Goal: Information Seeking & Learning: Compare options

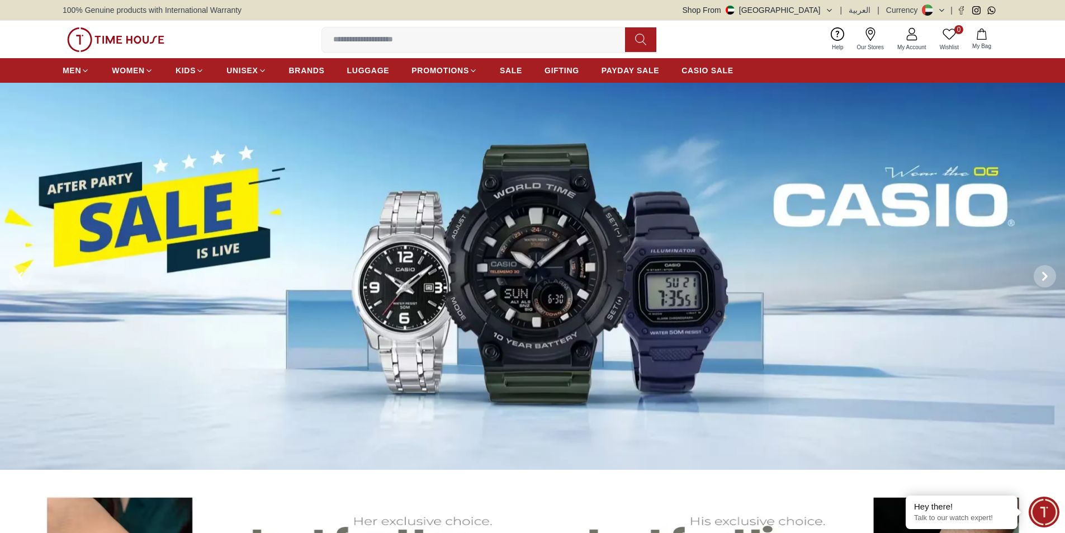
click at [466, 303] on img at bounding box center [532, 276] width 1065 height 387
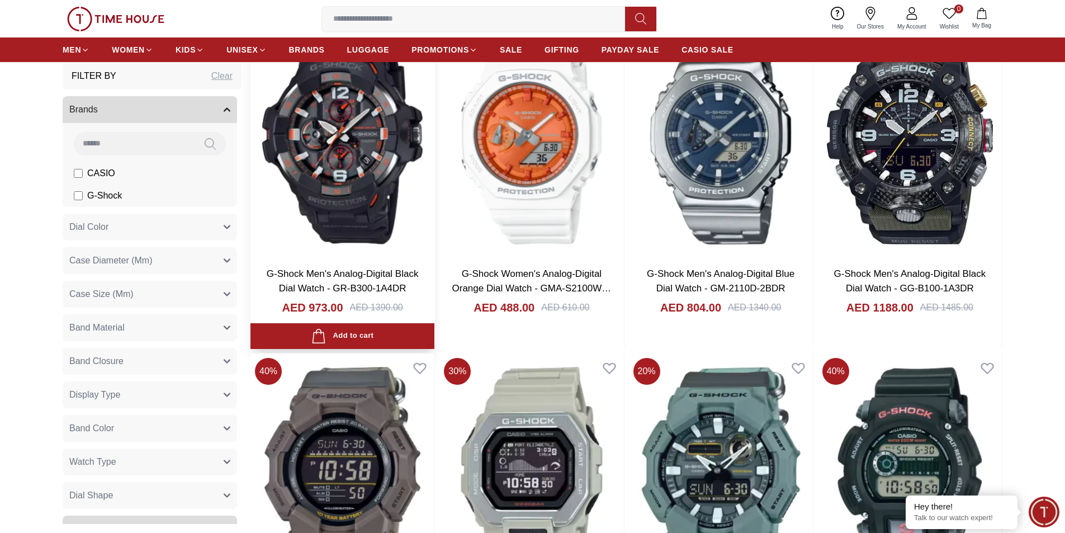
scroll to position [1509, 0]
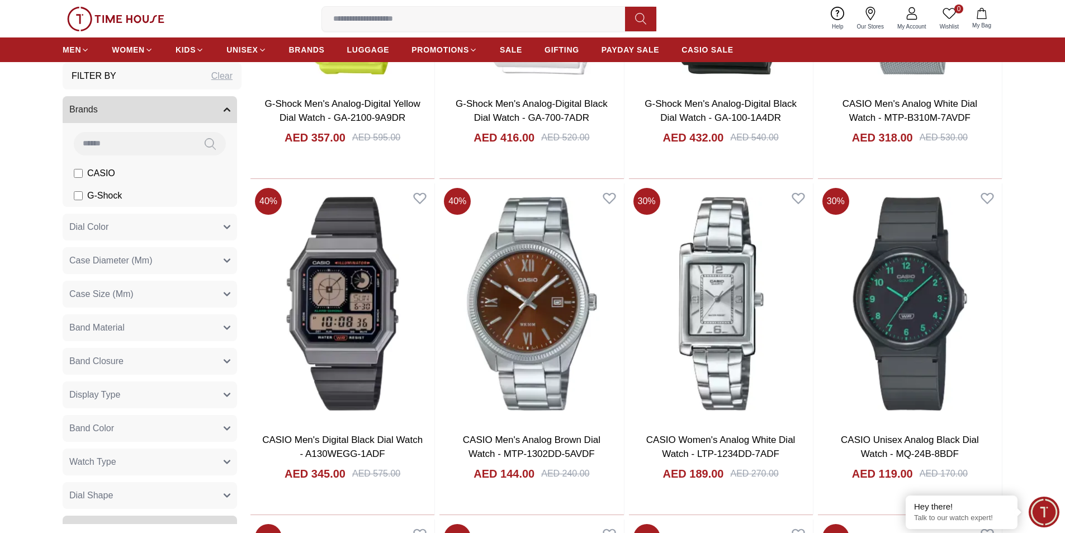
scroll to position [2794, 0]
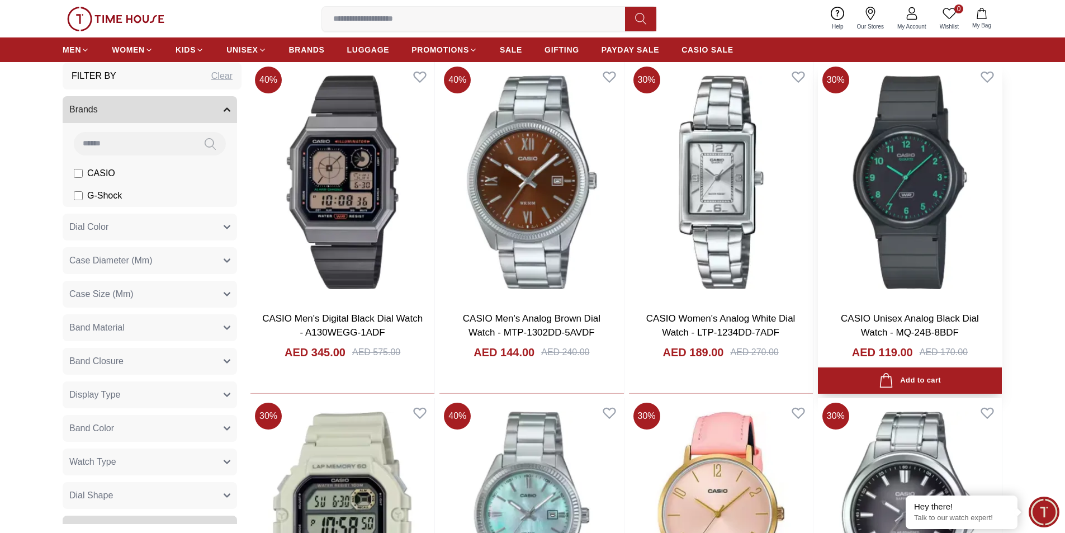
click at [856, 186] on img at bounding box center [910, 182] width 184 height 240
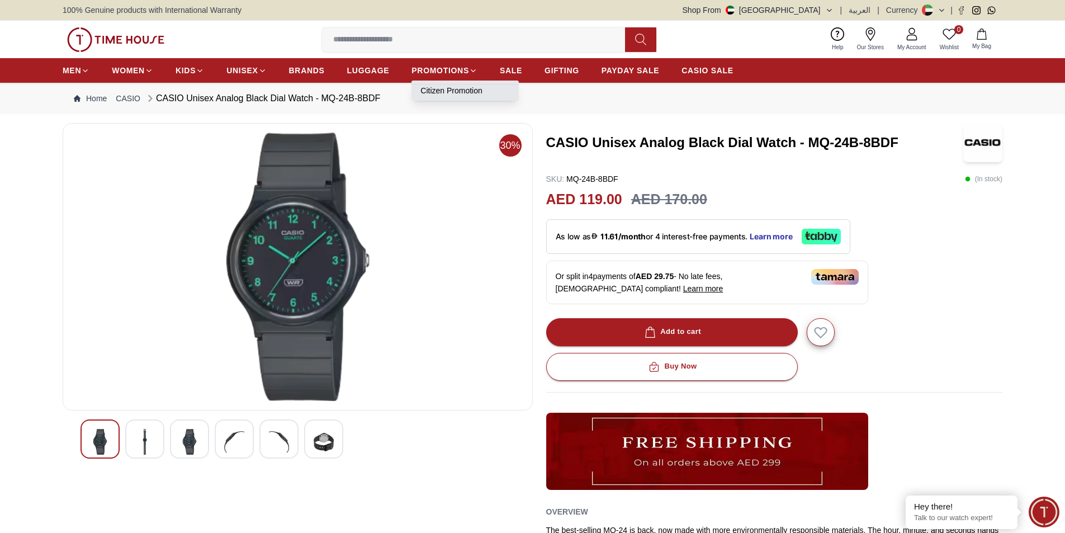
click at [460, 89] on link "Citizen Promotion" at bounding box center [464, 90] width 89 height 11
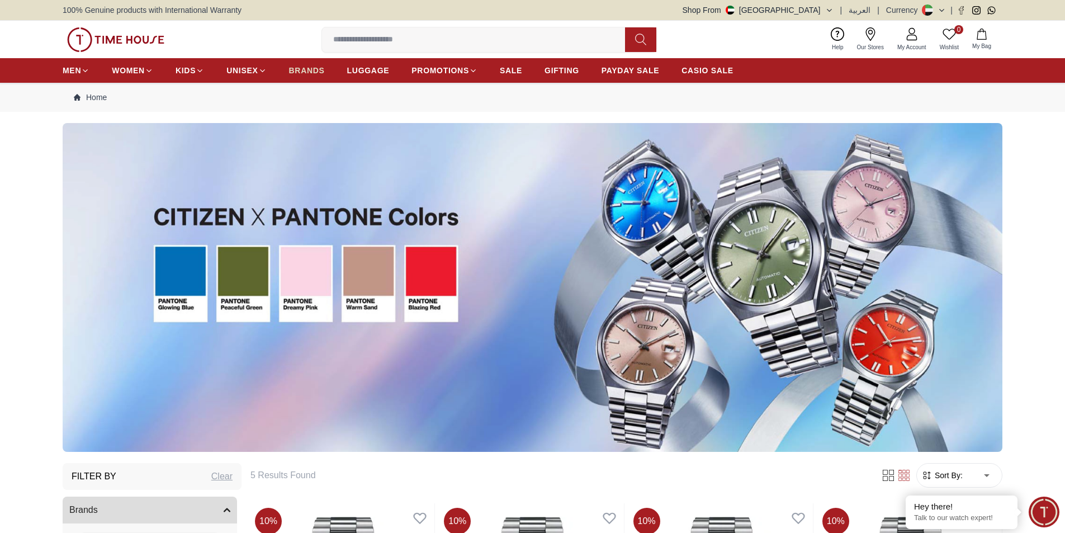
click at [305, 67] on span "BRANDS" at bounding box center [307, 70] width 36 height 11
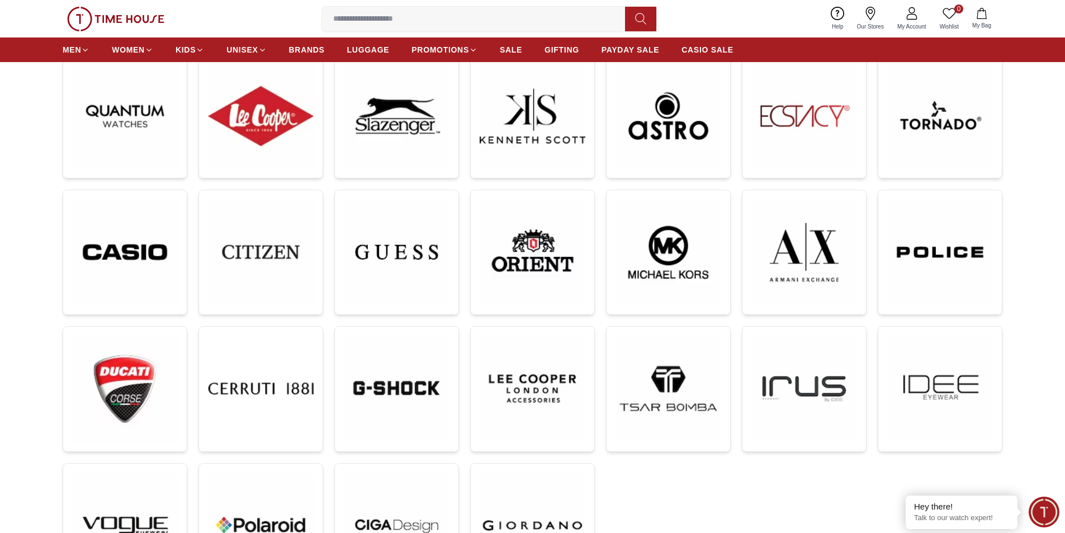
scroll to position [168, 0]
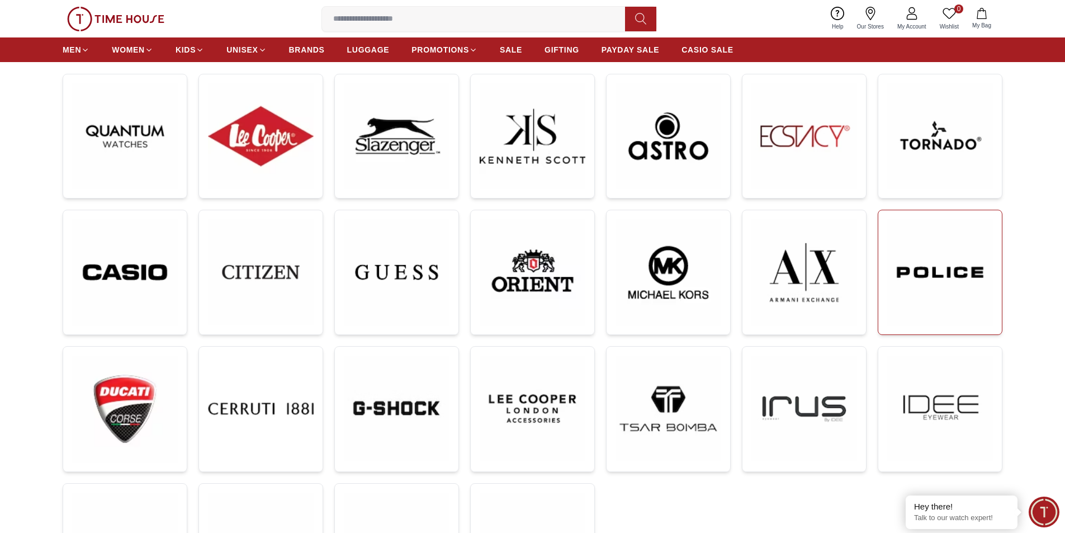
click at [907, 273] on img at bounding box center [940, 272] width 106 height 106
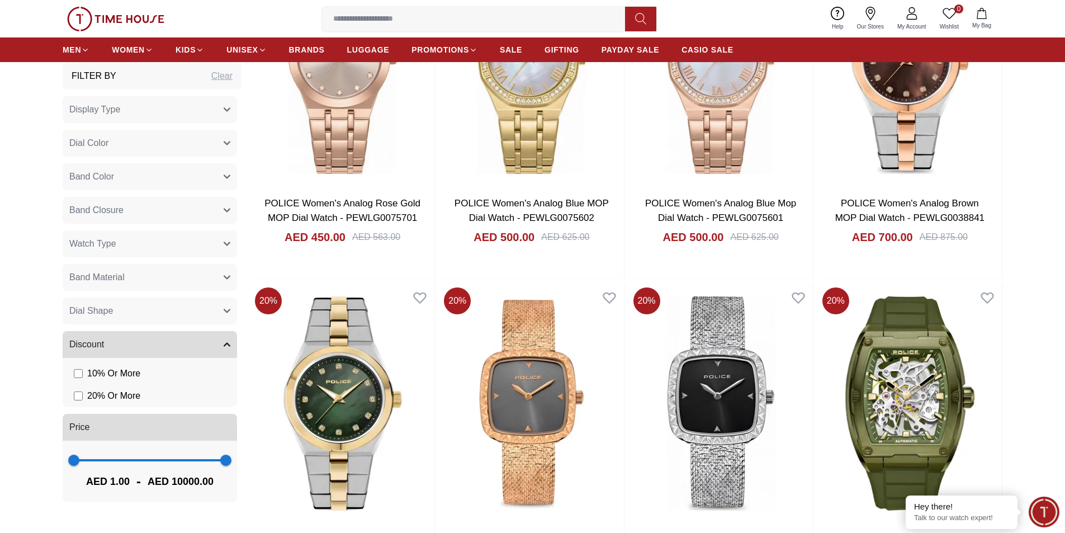
scroll to position [1900, 0]
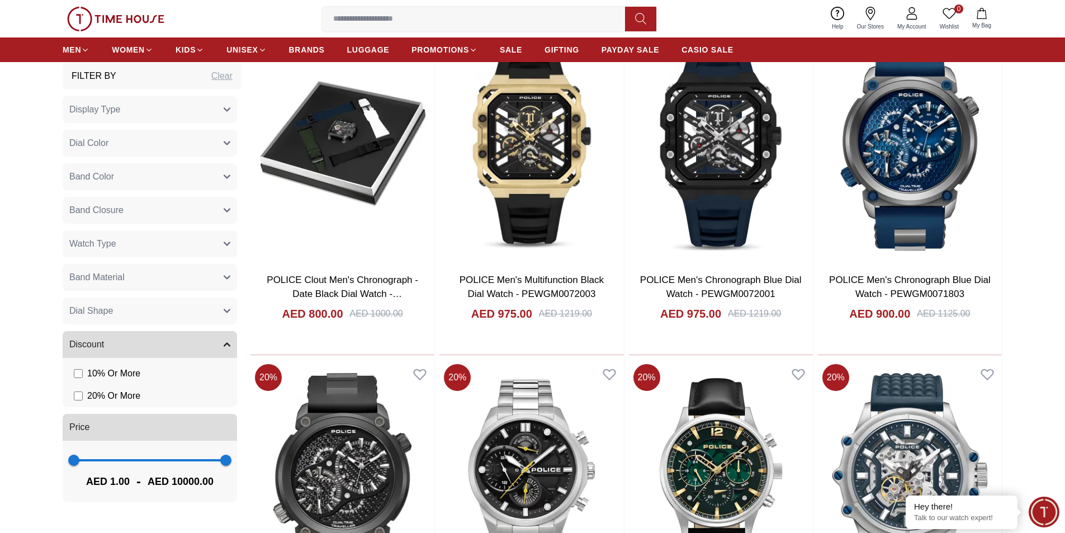
scroll to position [3353, 0]
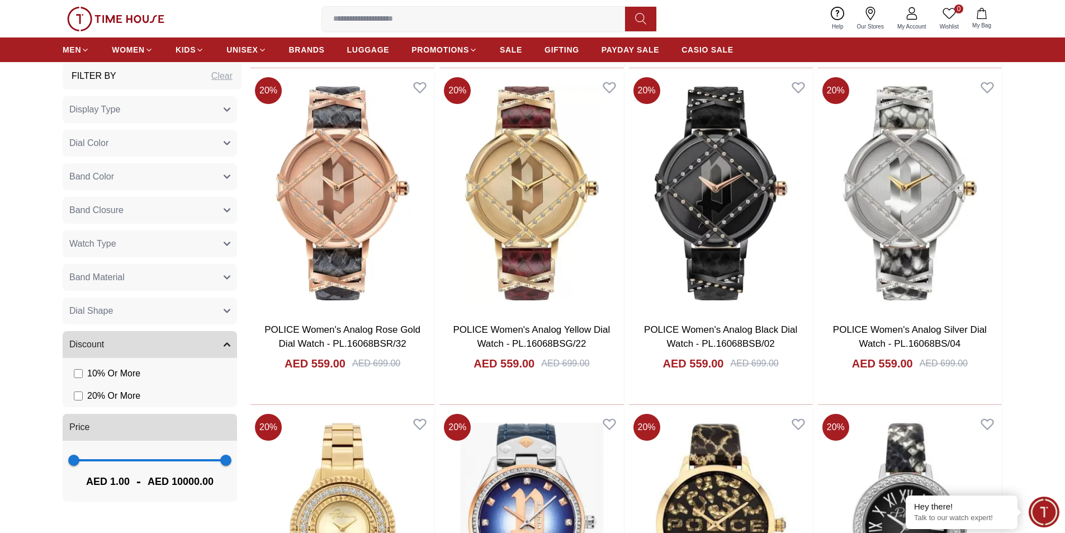
scroll to position [4862, 0]
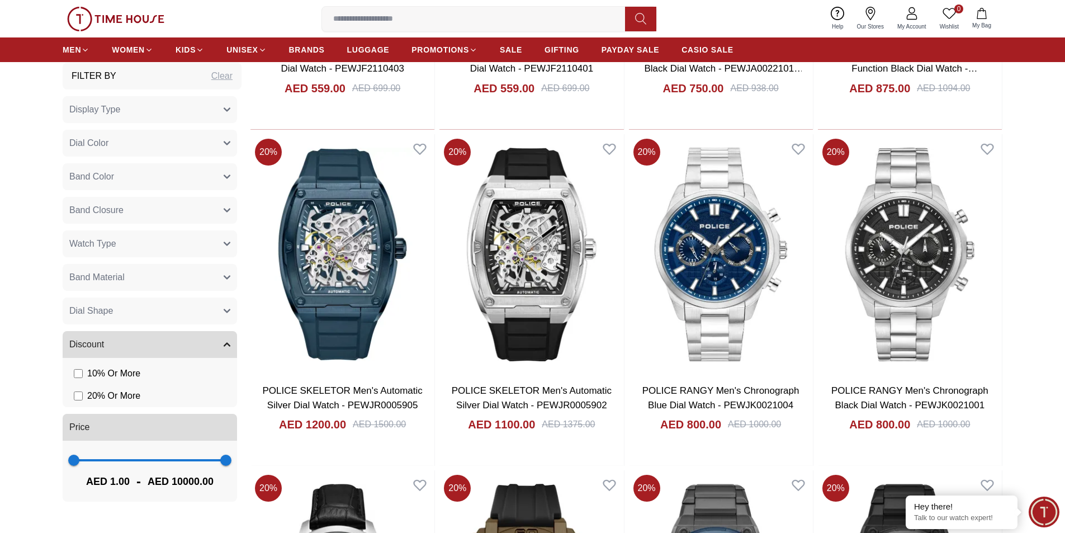
scroll to position [6595, 0]
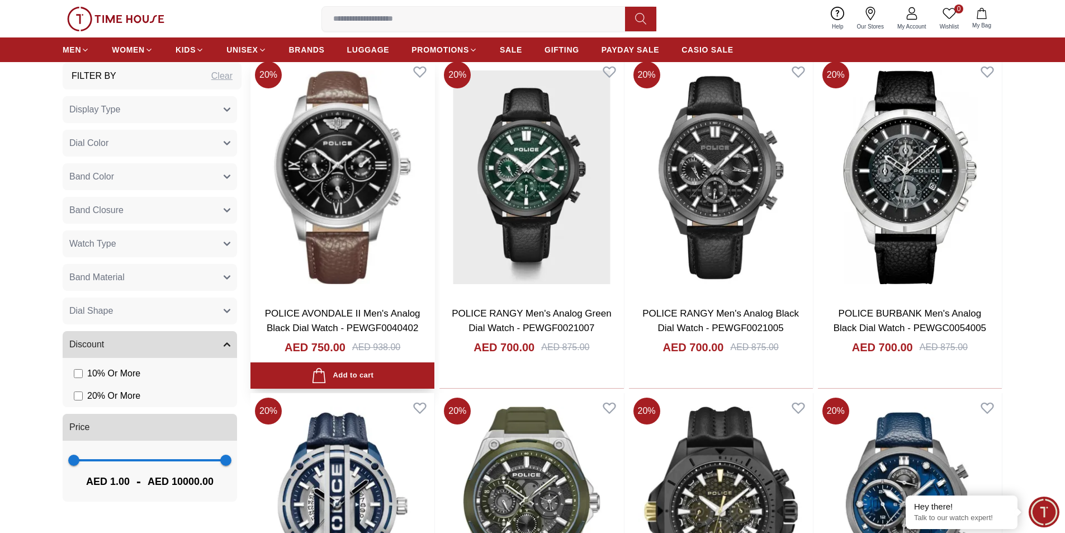
scroll to position [8104, 0]
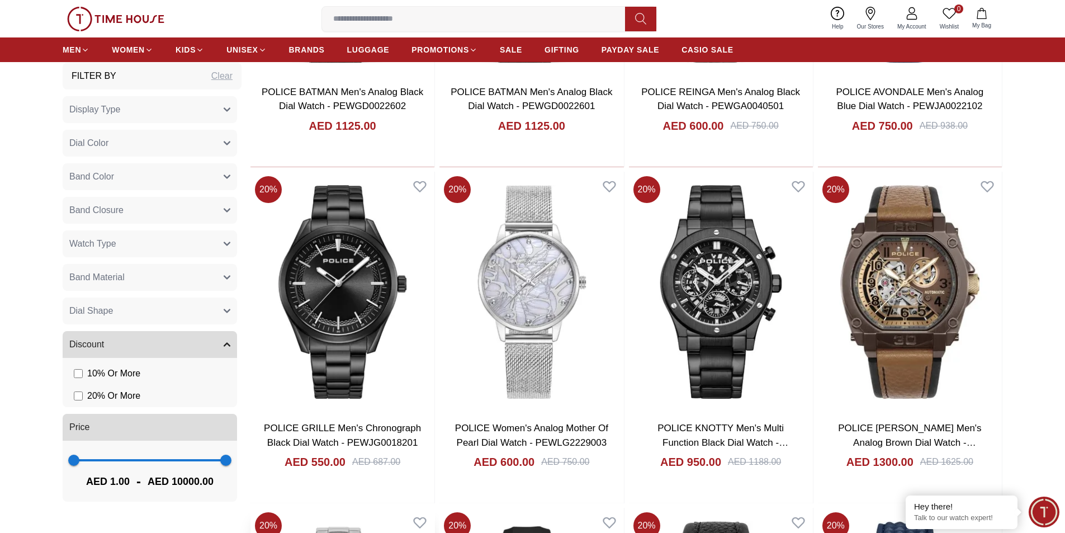
scroll to position [8886, 0]
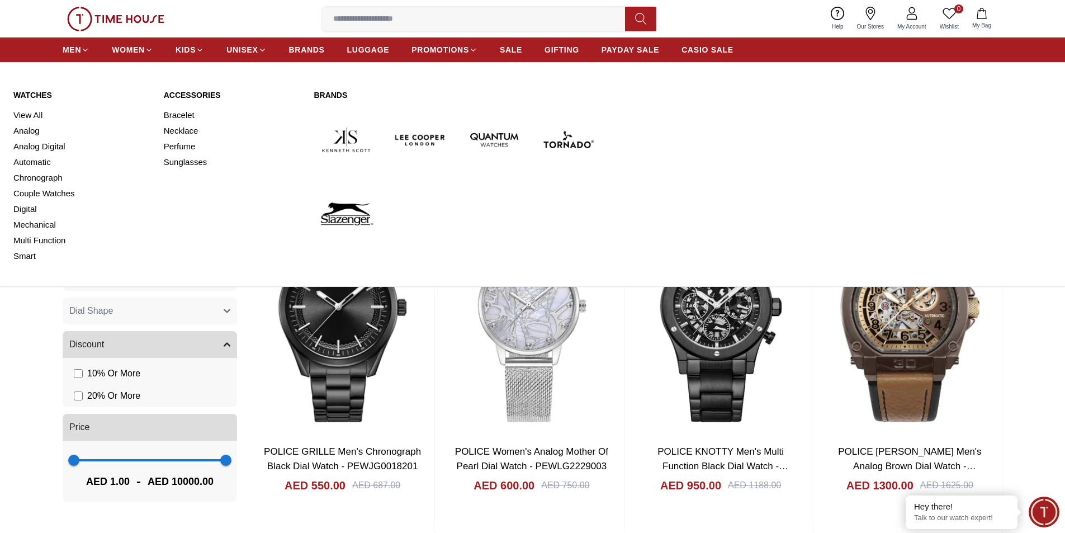
click at [344, 139] on img at bounding box center [346, 139] width 65 height 65
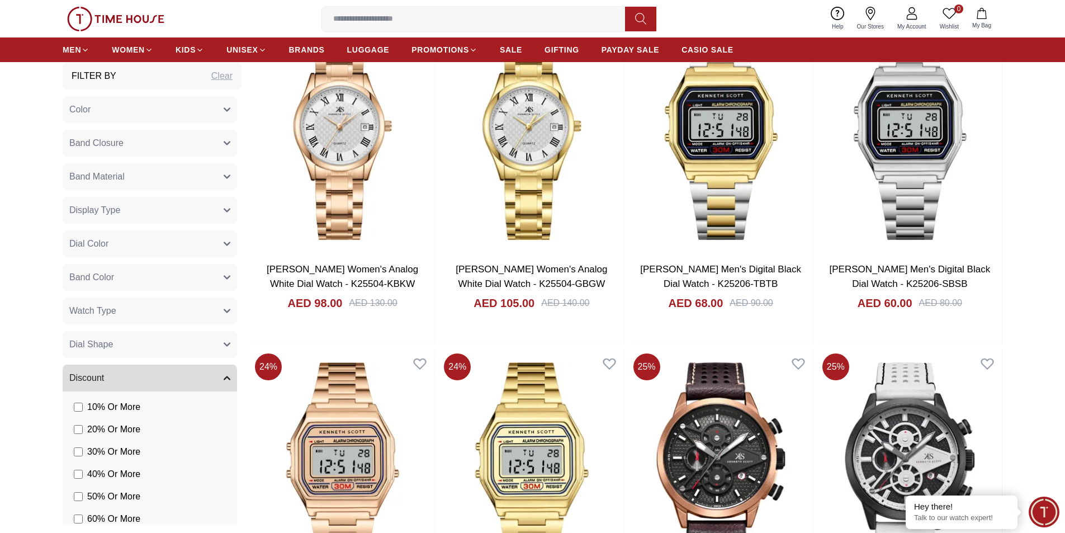
scroll to position [1788, 0]
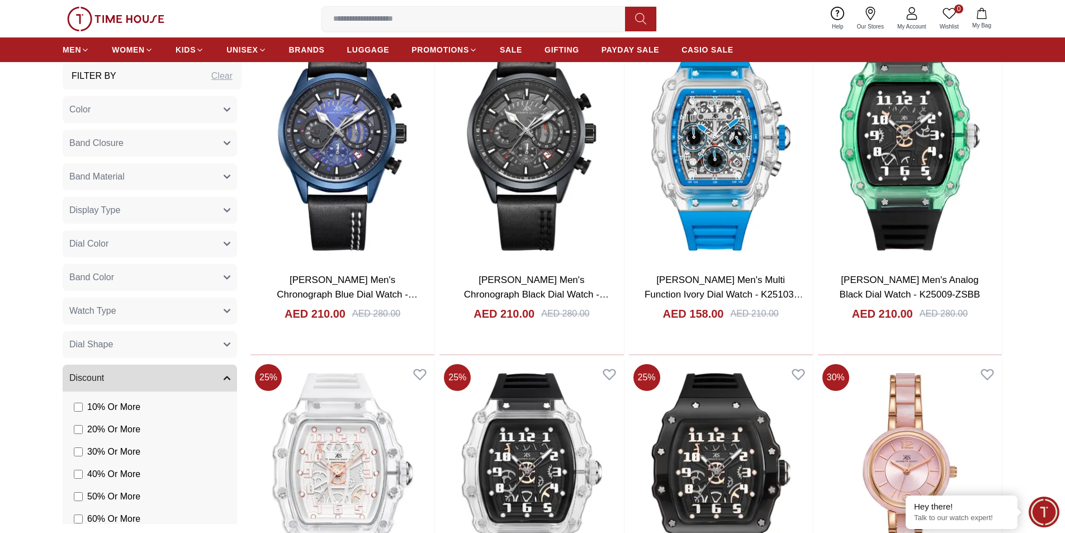
scroll to position [2291, 0]
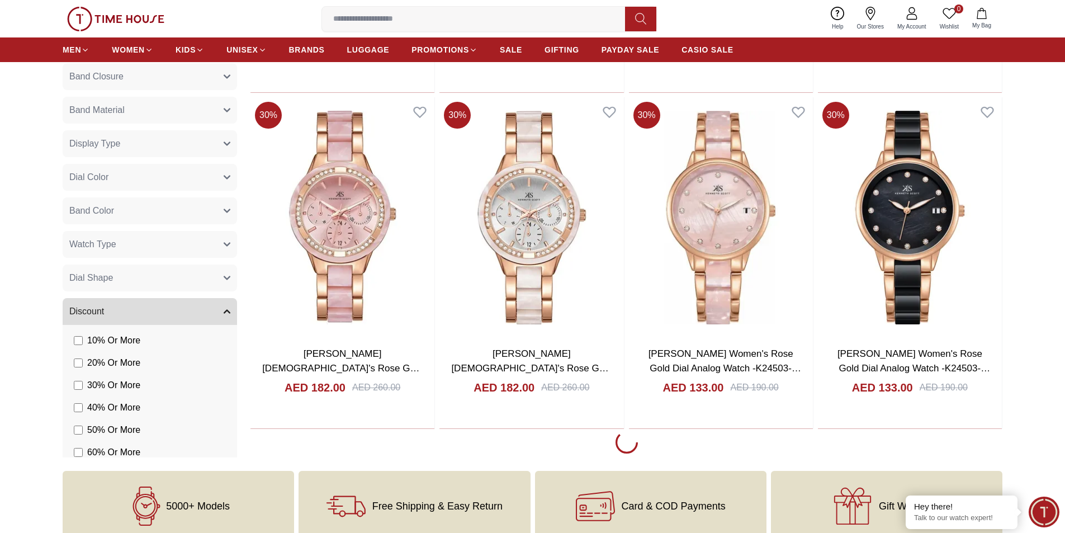
scroll to position [5309, 0]
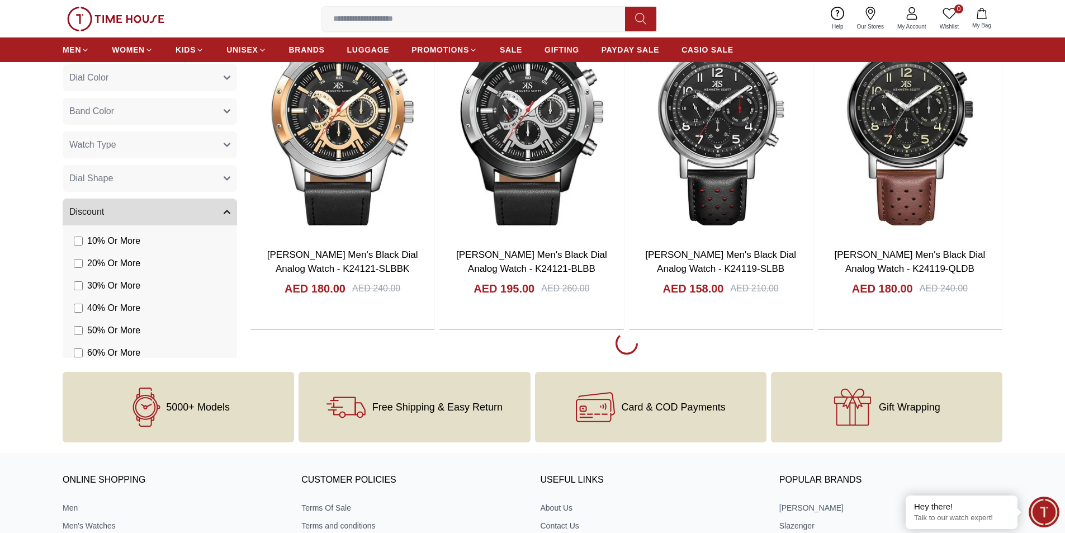
scroll to position [8718, 0]
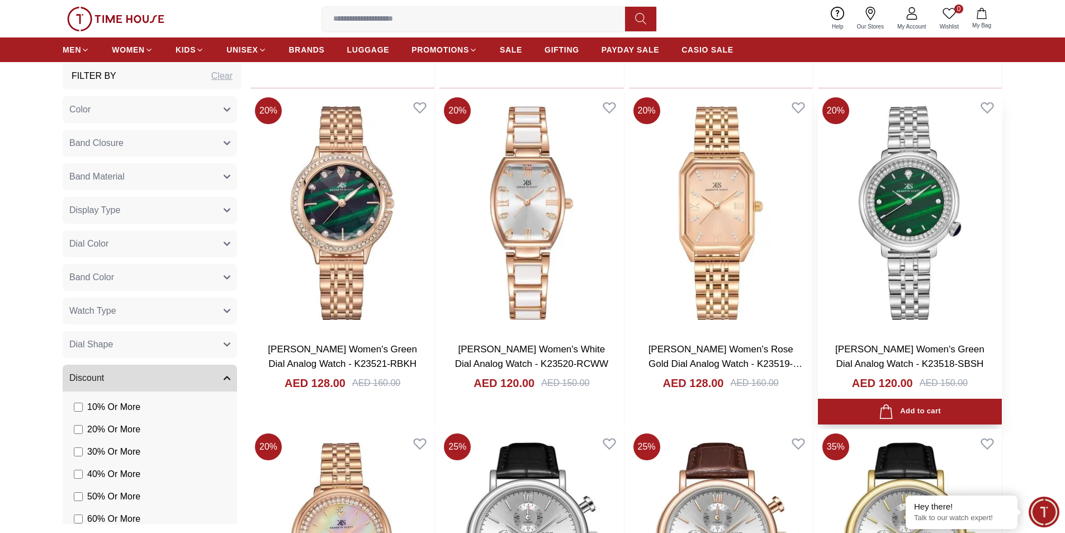
scroll to position [11434, 0]
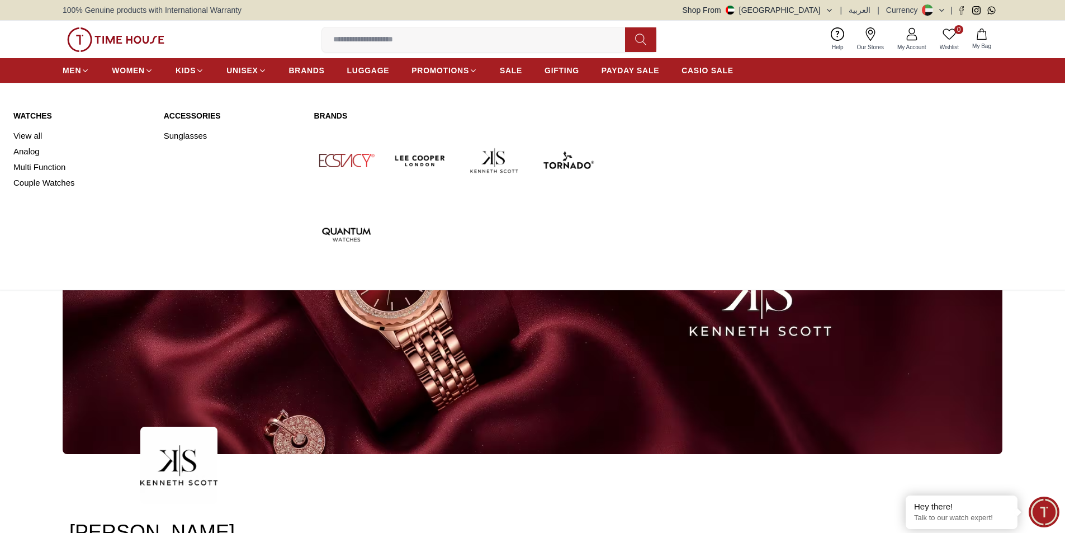
click at [350, 169] on img at bounding box center [346, 160] width 65 height 65
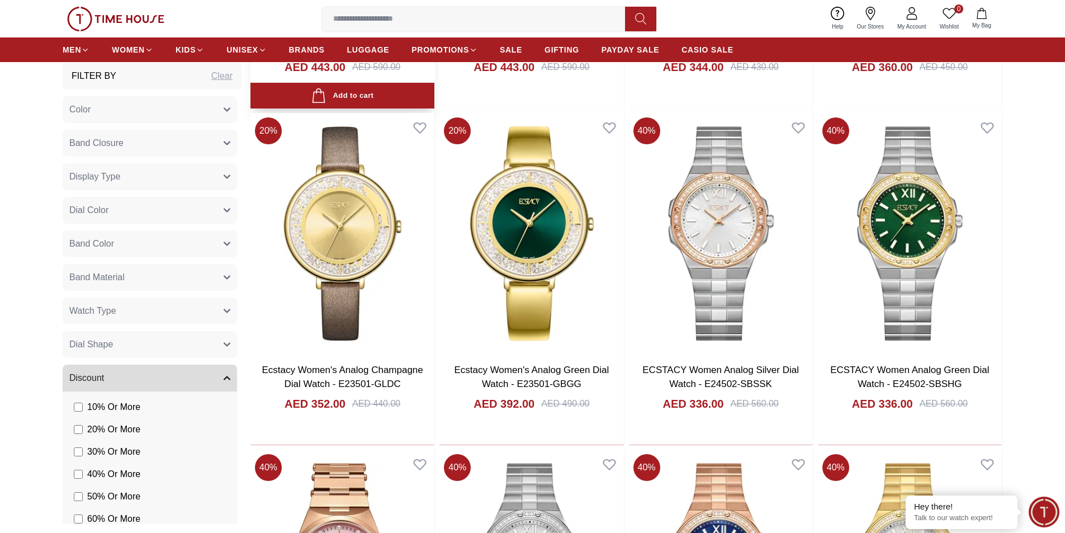
scroll to position [1453, 0]
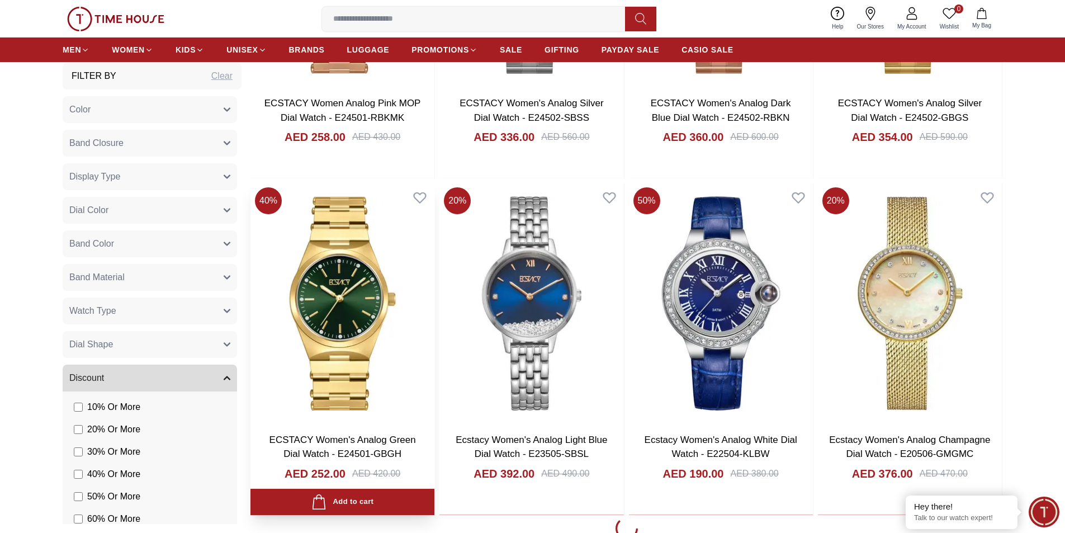
scroll to position [1900, 0]
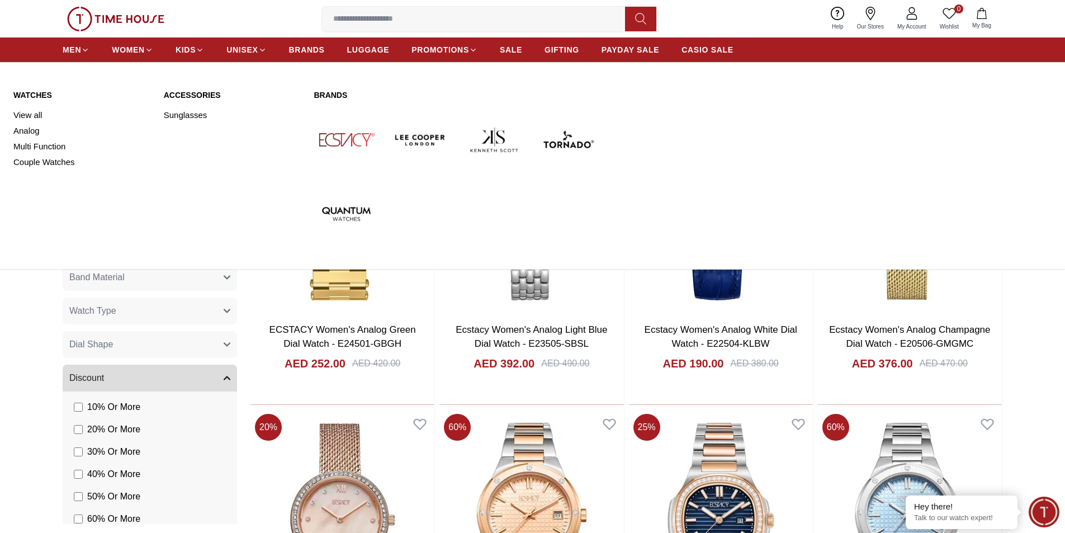
click at [559, 144] on img at bounding box center [567, 139] width 65 height 65
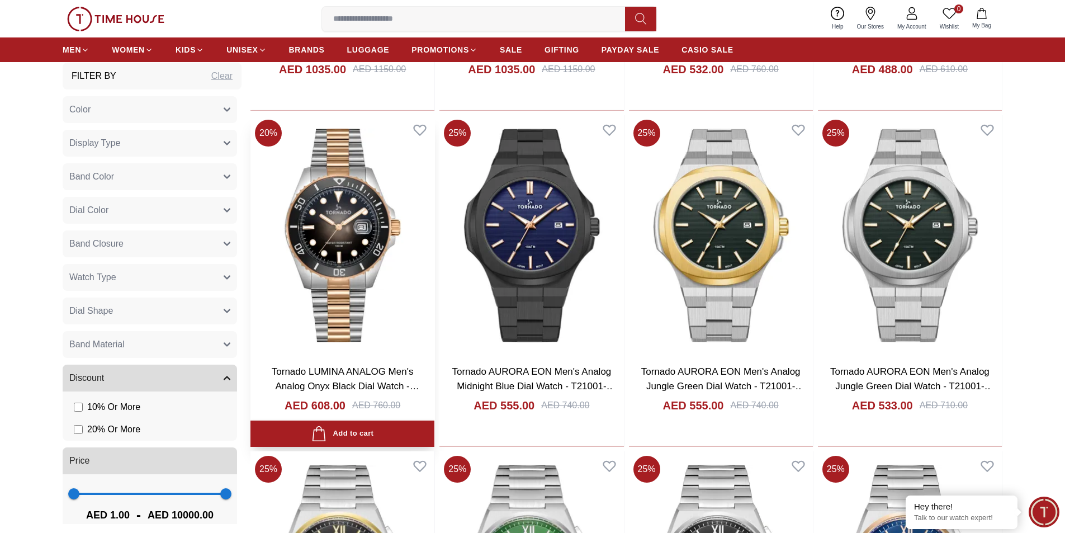
scroll to position [1229, 0]
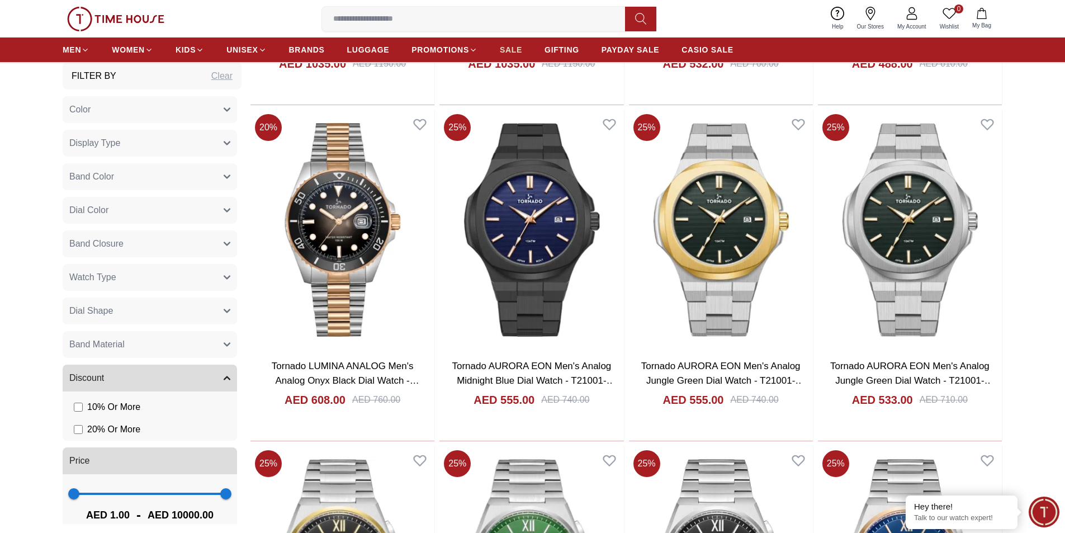
click at [518, 51] on span "SALE" at bounding box center [511, 49] width 22 height 11
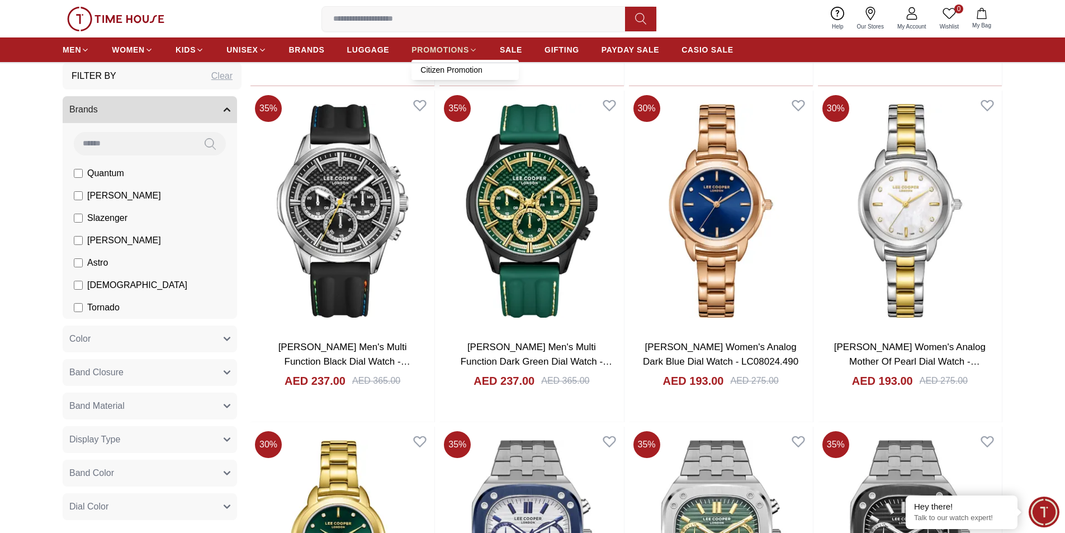
scroll to position [1621, 0]
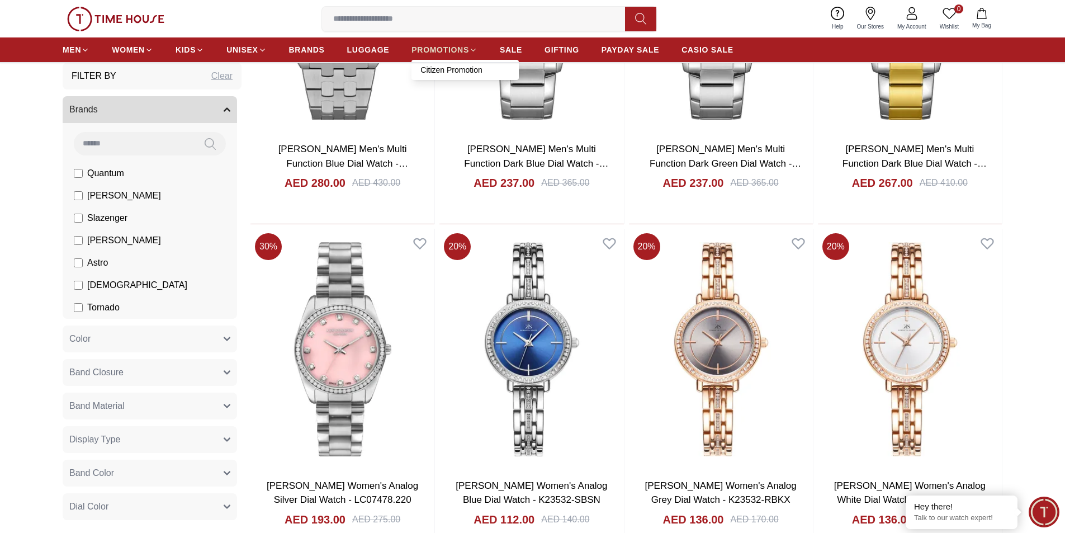
scroll to position [2515, 0]
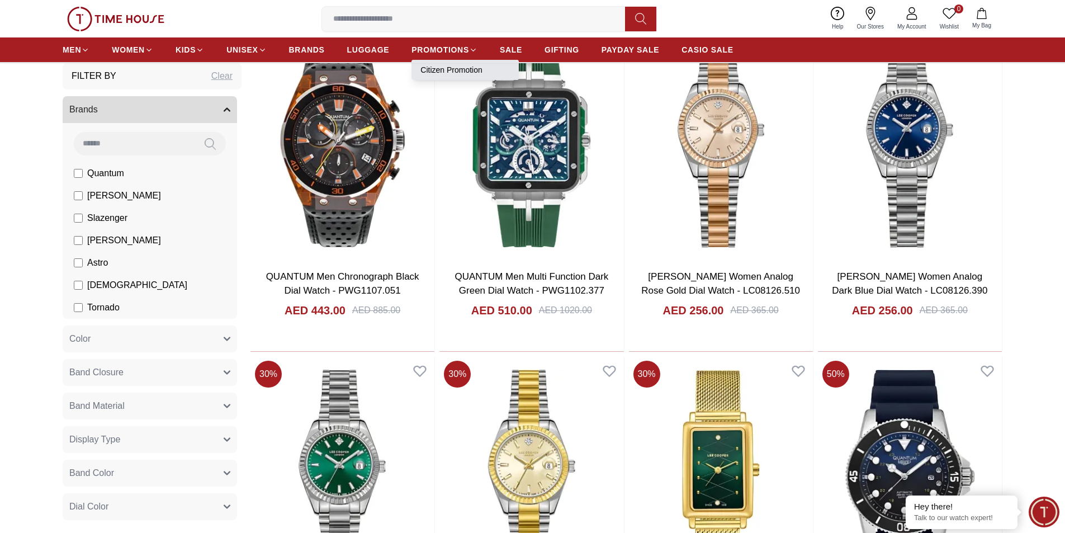
scroll to position [5645, 0]
